Goal: Navigation & Orientation: Find specific page/section

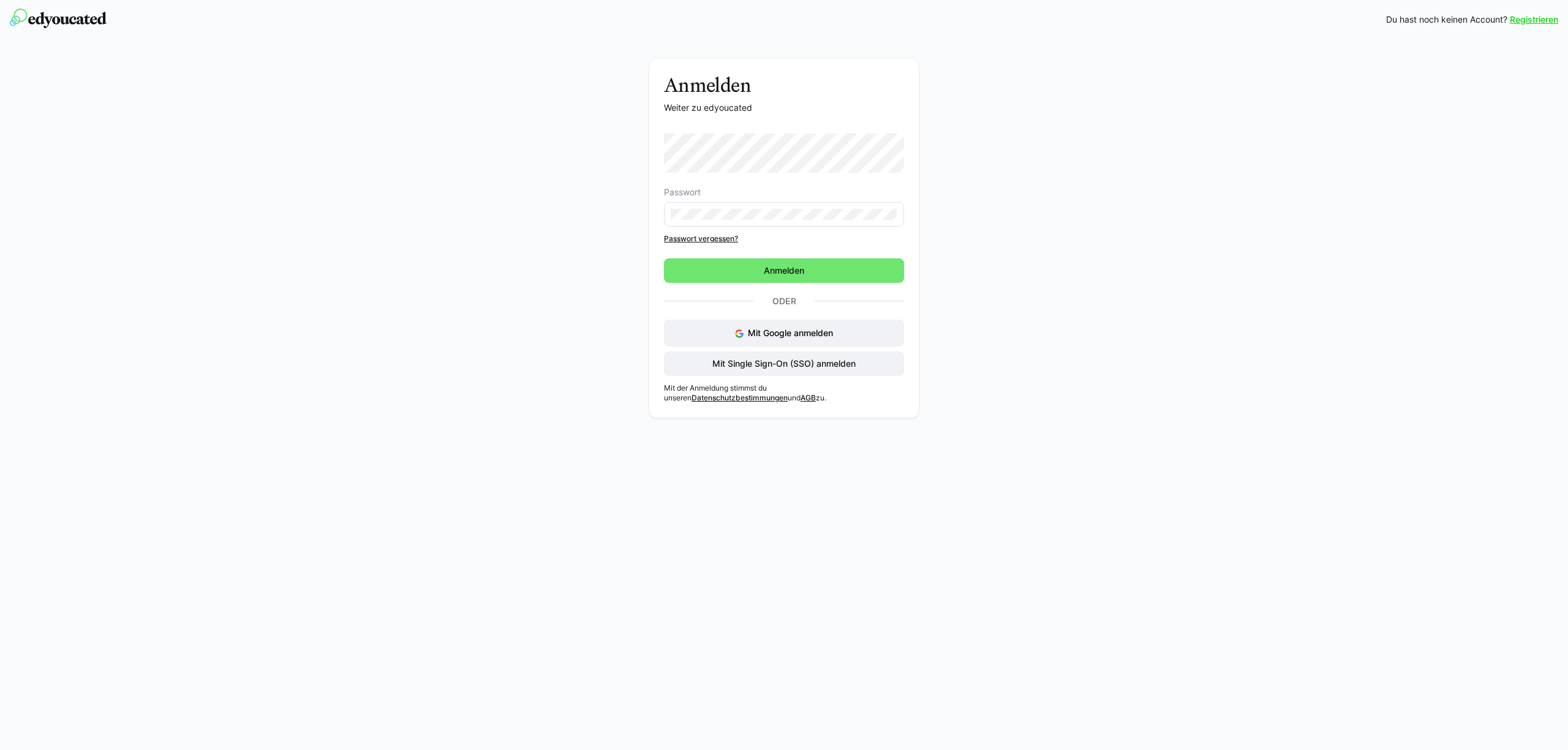
click at [565, 172] on div "Anmelden Weiter zu edyoucated Passwort Passwort vergessen? Anmelden Oder Mit Go…" at bounding box center [784, 241] width 690 height 365
click at [787, 368] on span "Mit Single Sign-On (SSO) anmelden" at bounding box center [784, 363] width 147 height 12
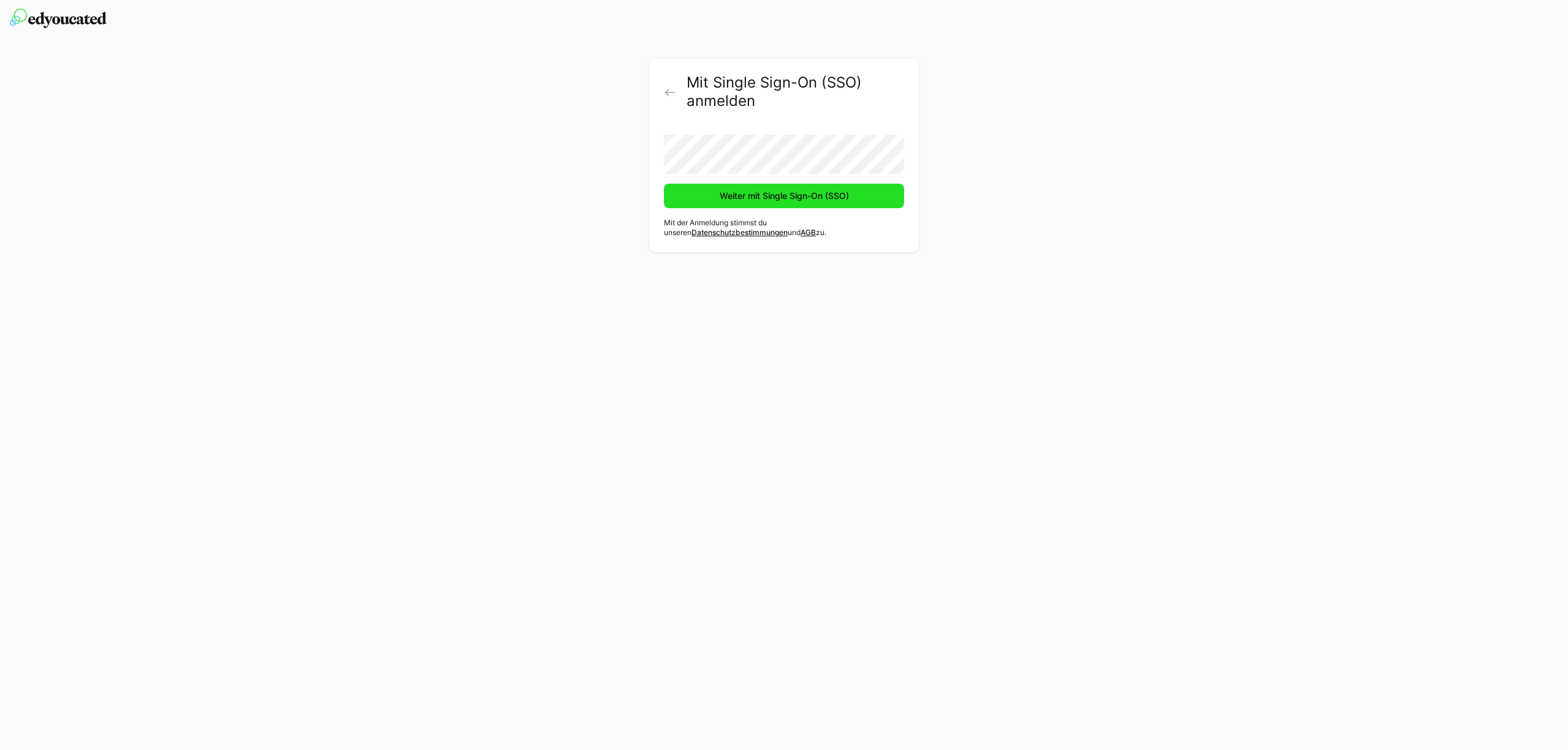
click at [758, 196] on span "Weiter mit Single Sign-On (SSO)" at bounding box center [784, 196] width 133 height 12
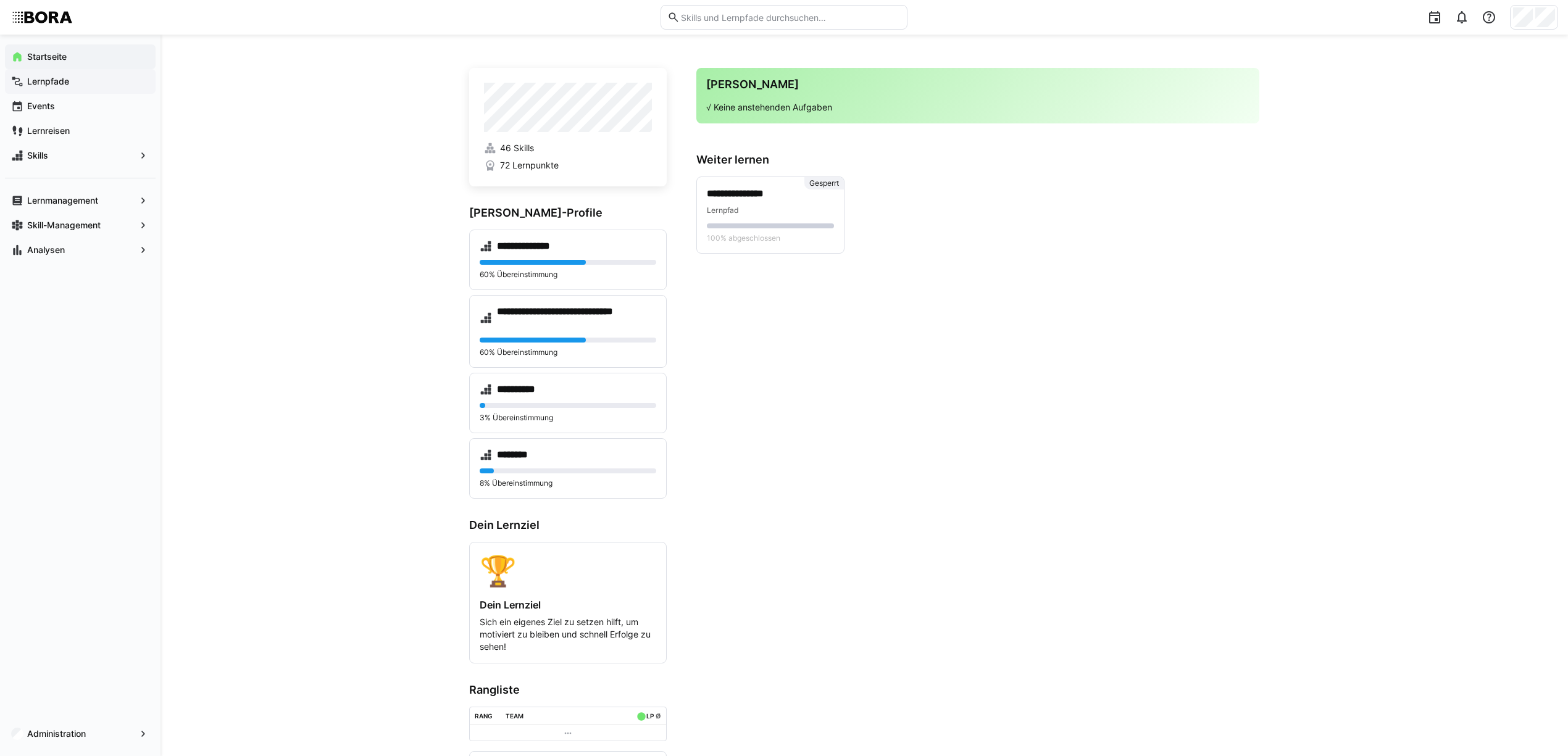
click at [59, 87] on div "Lernpfade" at bounding box center [80, 81] width 151 height 25
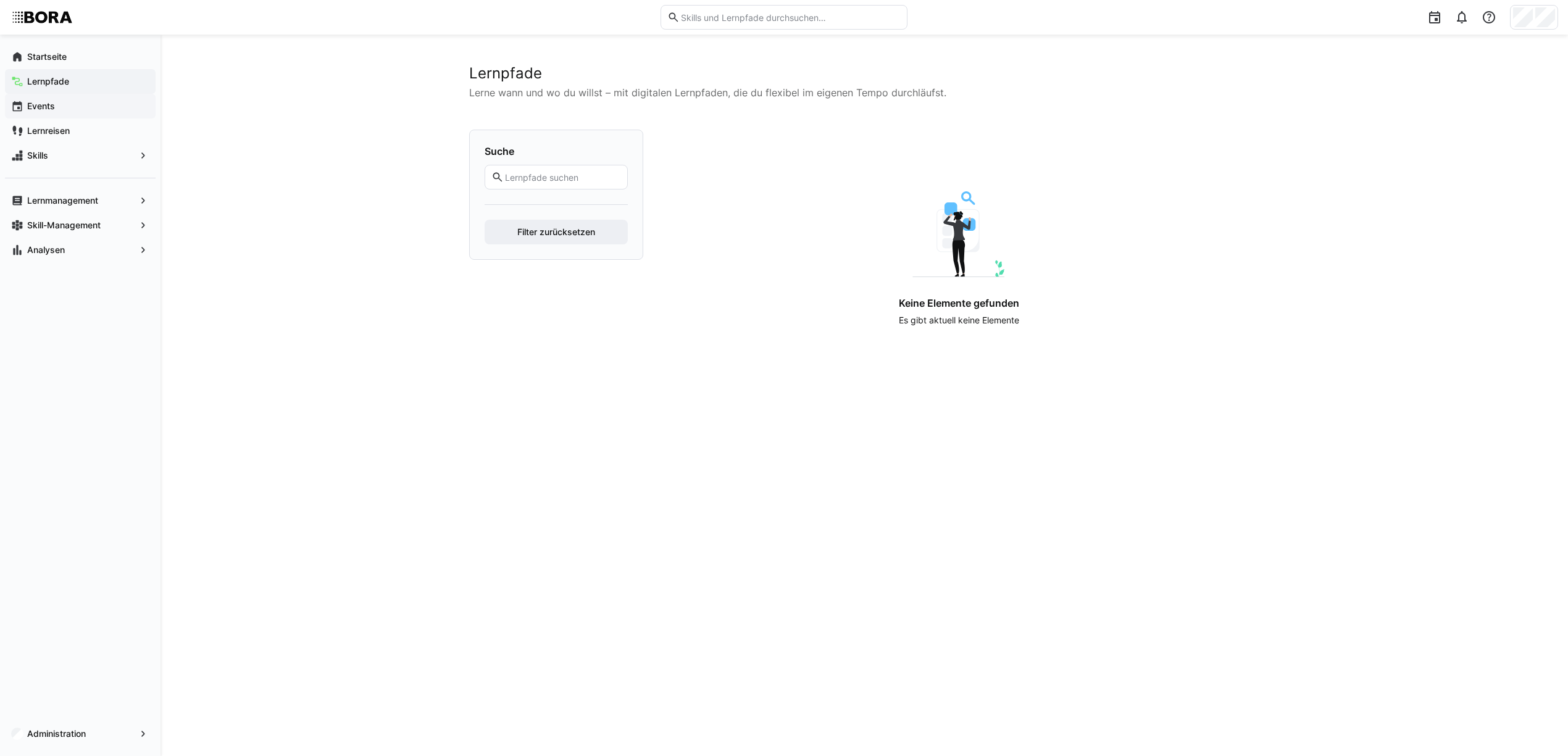
drag, startPoint x: 28, startPoint y: 100, endPoint x: 40, endPoint y: 103, distance: 12.4
click at [31, 100] on span "Events" at bounding box center [87, 106] width 124 height 12
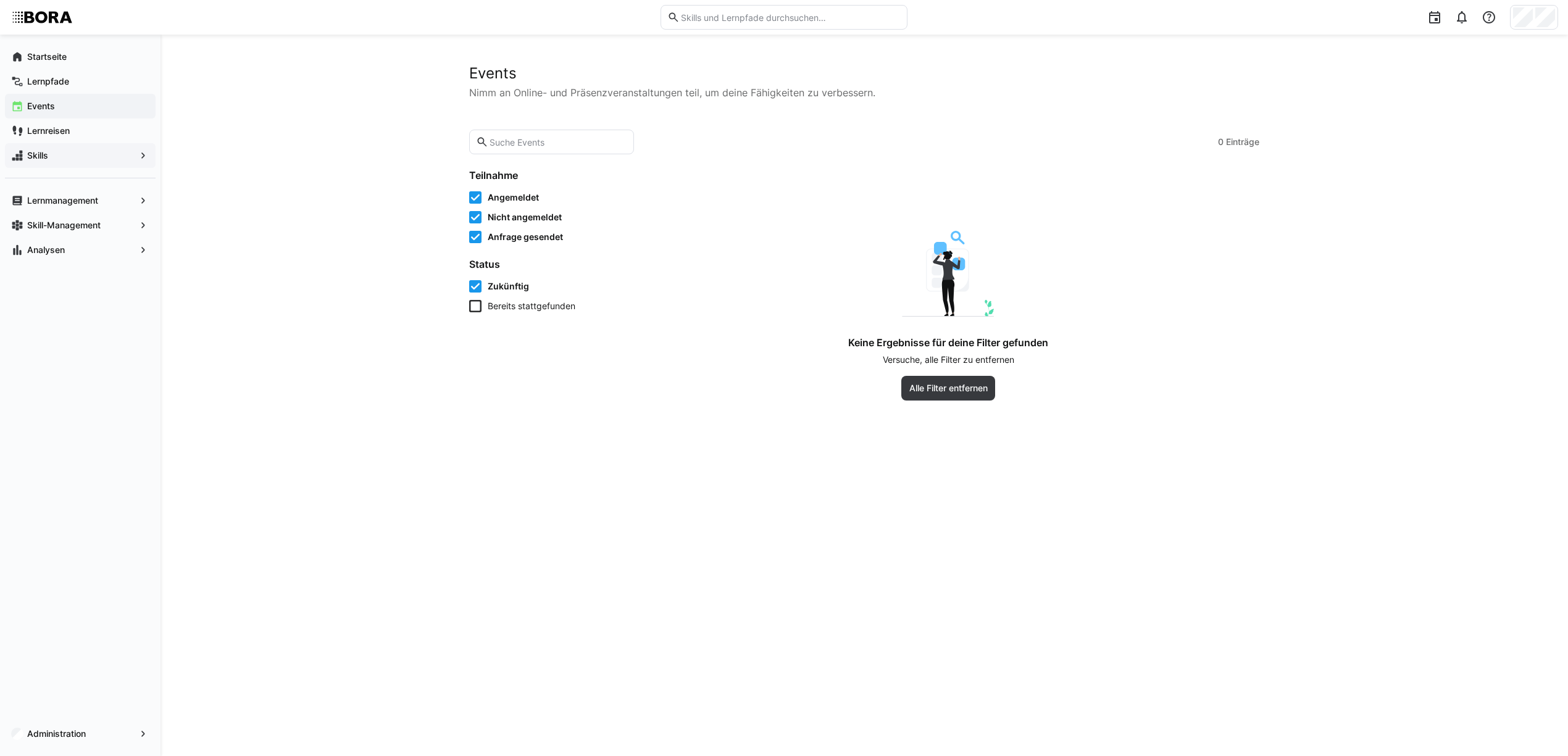
click at [104, 156] on span "Skills" at bounding box center [80, 155] width 110 height 12
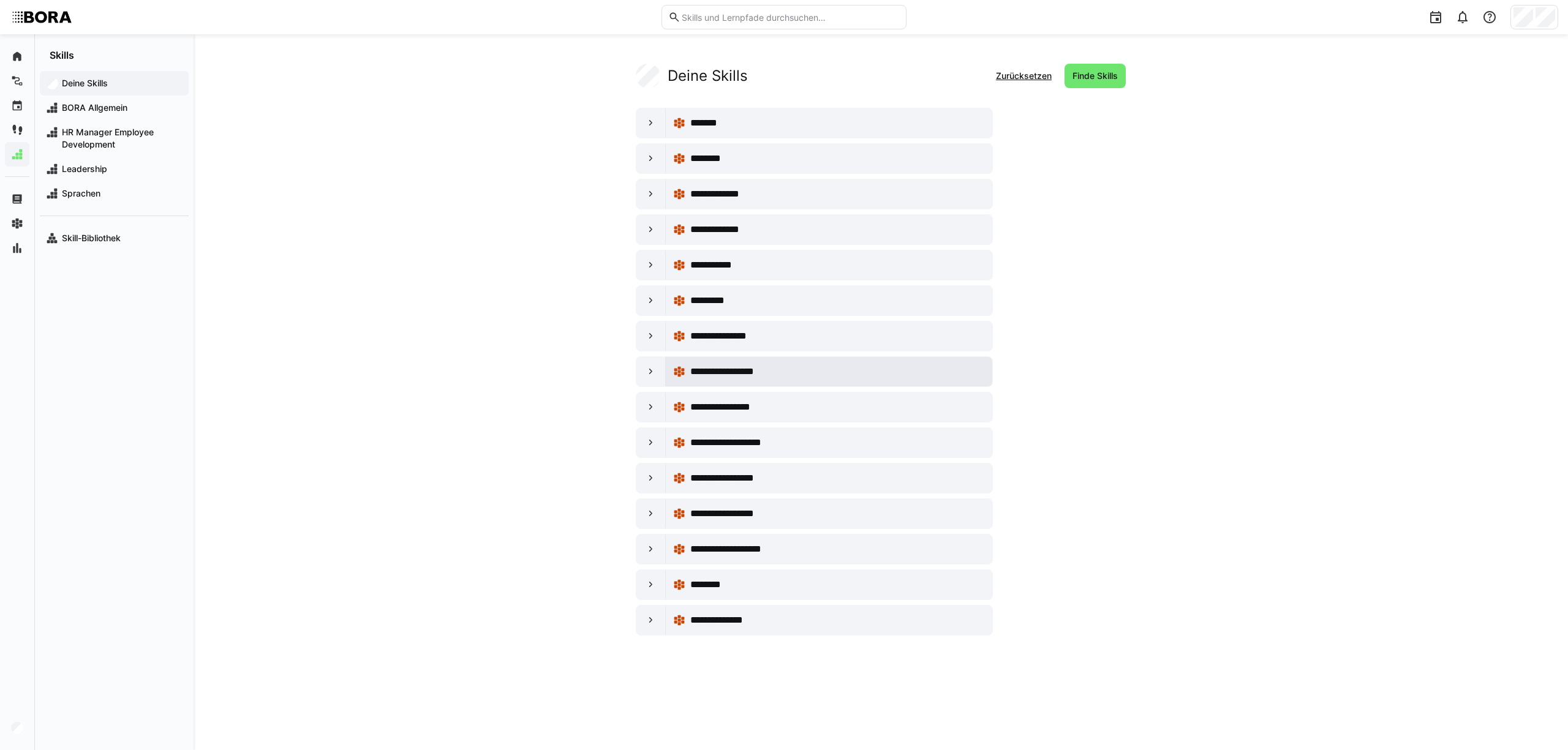
click at [699, 377] on span "**********" at bounding box center [740, 371] width 100 height 15
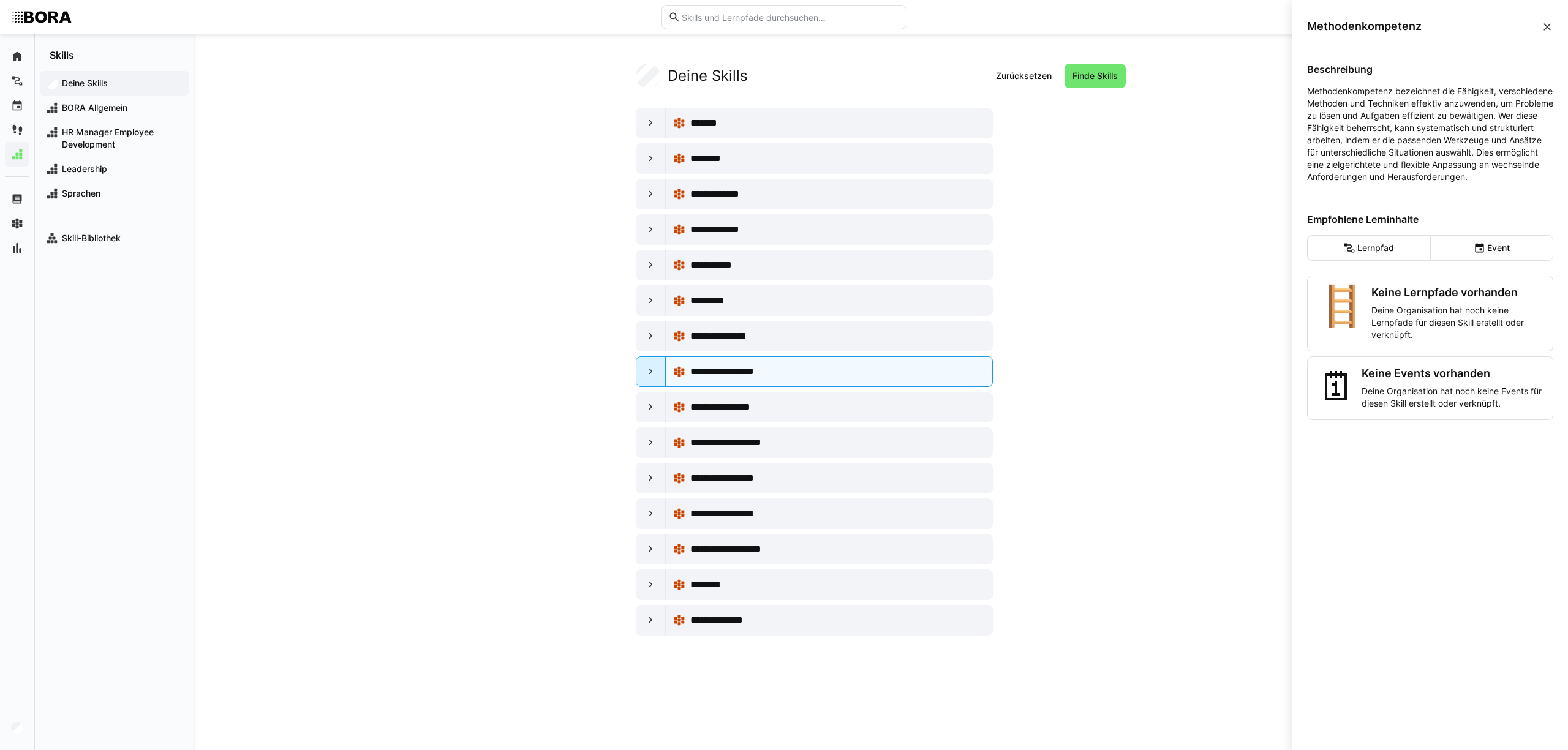
click at [650, 372] on eds-icon at bounding box center [651, 371] width 12 height 12
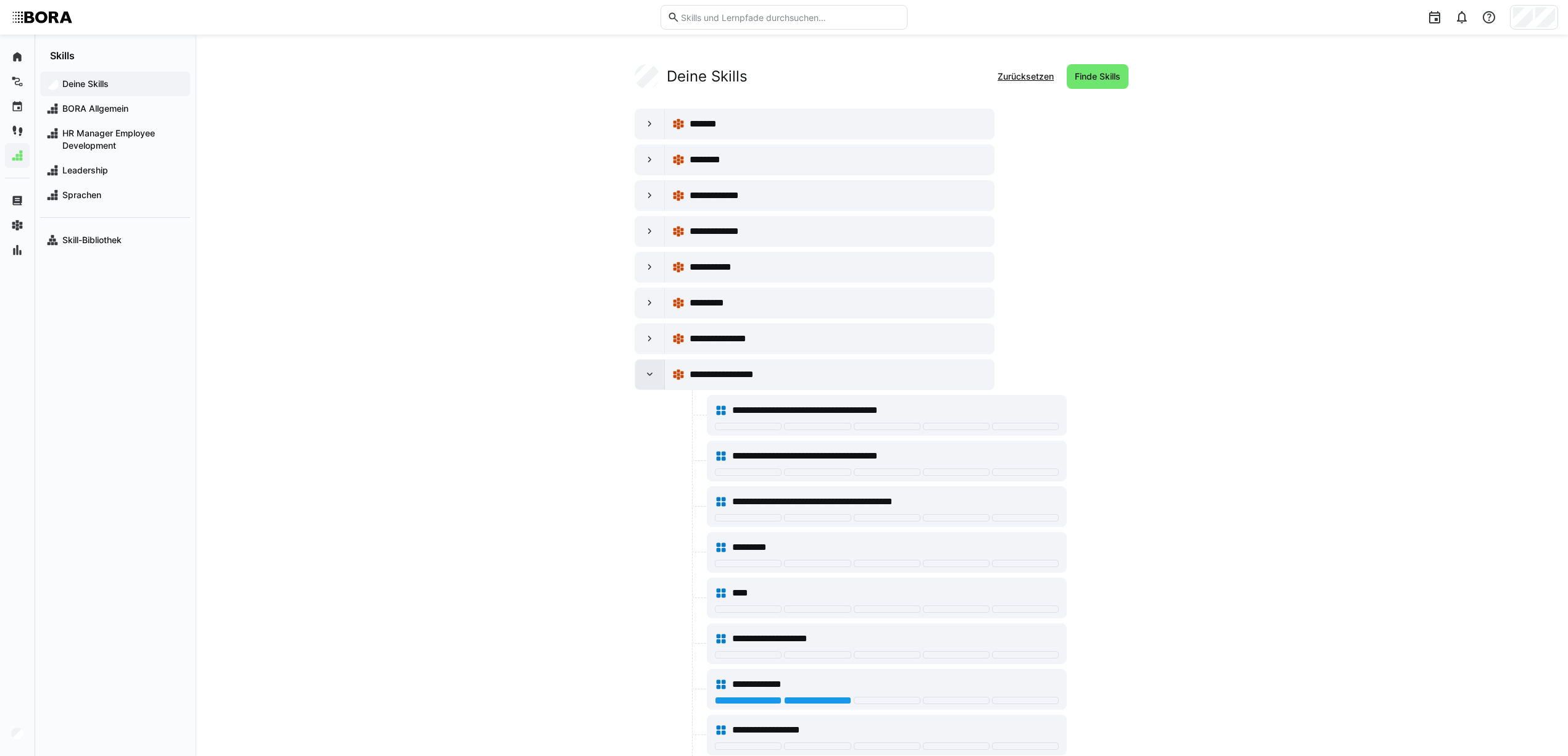
click at [648, 377] on eds-icon at bounding box center [650, 374] width 12 height 12
